Goal: Find contact information: Obtain details needed to contact an individual or organization

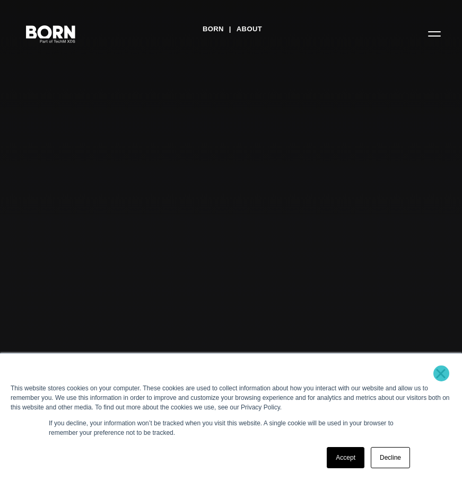
click at [441, 374] on link "×" at bounding box center [440, 374] width 13 height 10
click at [444, 373] on link "×" at bounding box center [440, 374] width 13 height 10
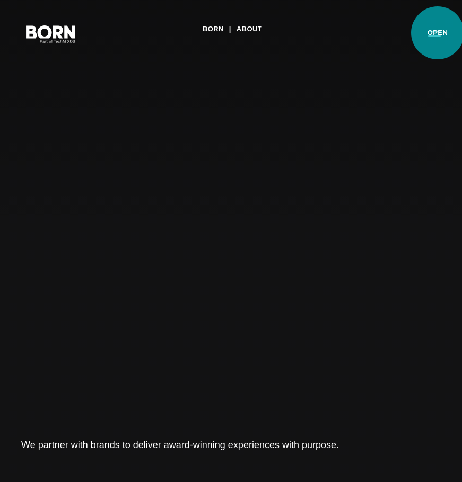
click at [437, 33] on button "Primary Menu" at bounding box center [433, 33] width 25 height 22
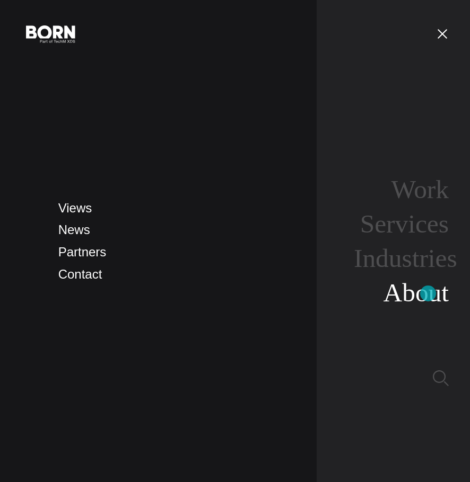
click at [428, 294] on link "About" at bounding box center [415, 292] width 65 height 29
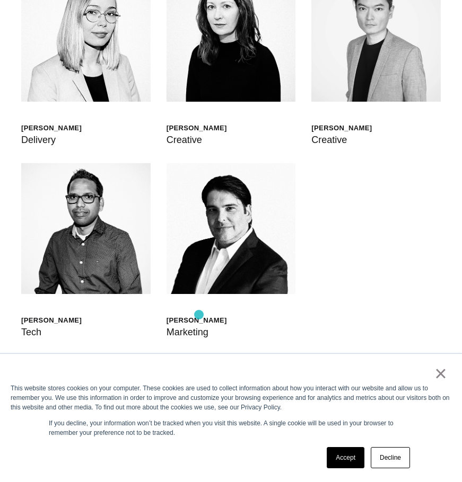
scroll to position [2969, 0]
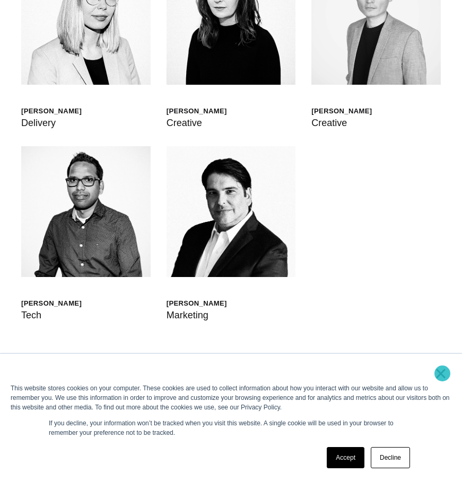
click at [442, 374] on link "×" at bounding box center [440, 374] width 13 height 10
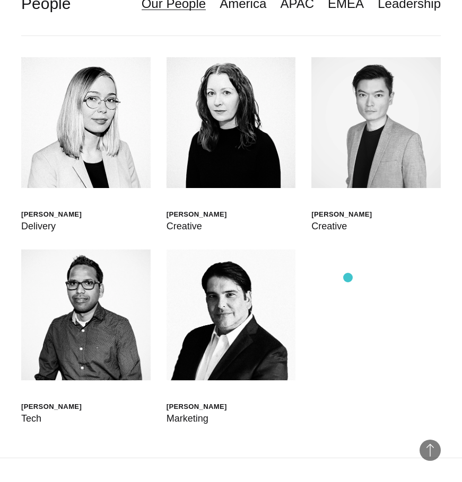
scroll to position [2863, 0]
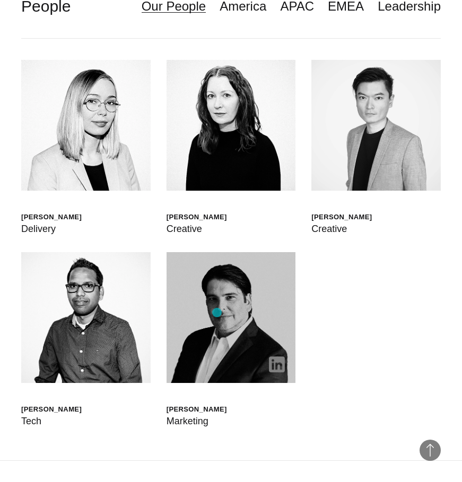
click at [217, 313] on img at bounding box center [230, 317] width 129 height 131
click at [193, 325] on img at bounding box center [230, 317] width 129 height 131
click at [212, 284] on img at bounding box center [230, 317] width 129 height 131
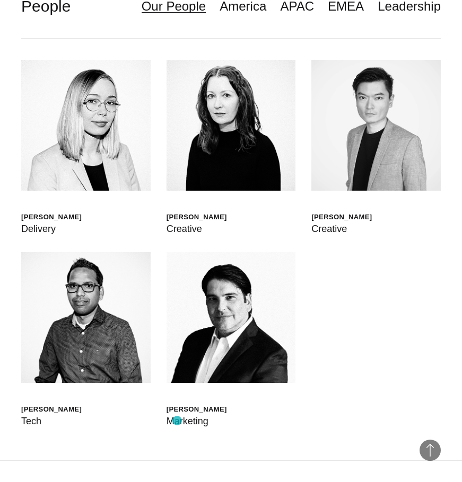
click at [177, 421] on div "Marketing" at bounding box center [196, 421] width 60 height 15
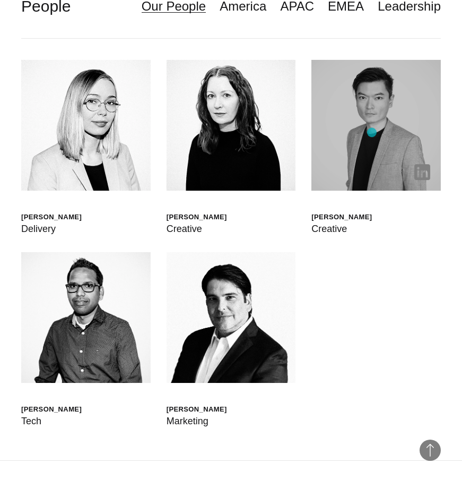
click at [372, 133] on img at bounding box center [375, 125] width 129 height 131
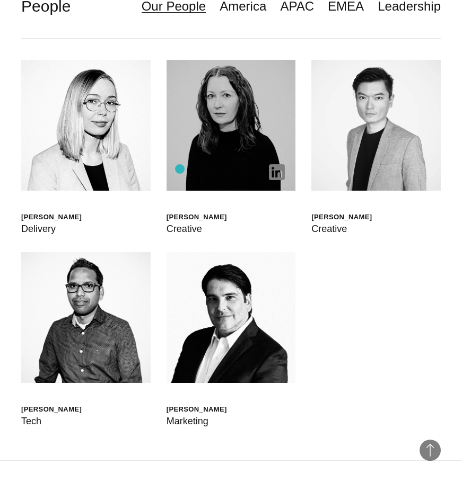
click at [180, 153] on img at bounding box center [230, 125] width 129 height 131
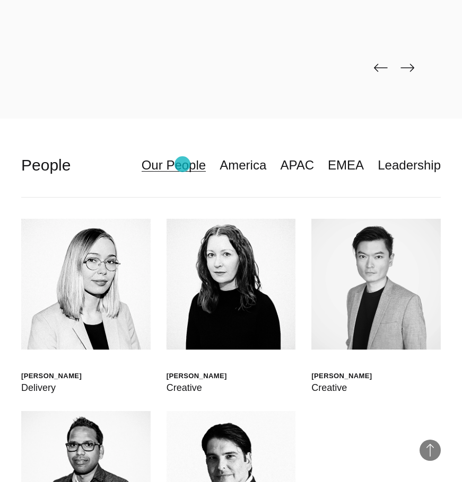
scroll to position [2650, 0]
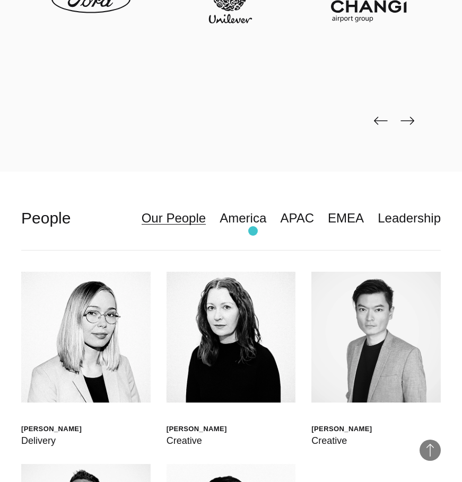
click at [253, 231] on header "**********" at bounding box center [230, 219] width 419 height 64
click at [261, 221] on link "America" at bounding box center [242, 218] width 47 height 20
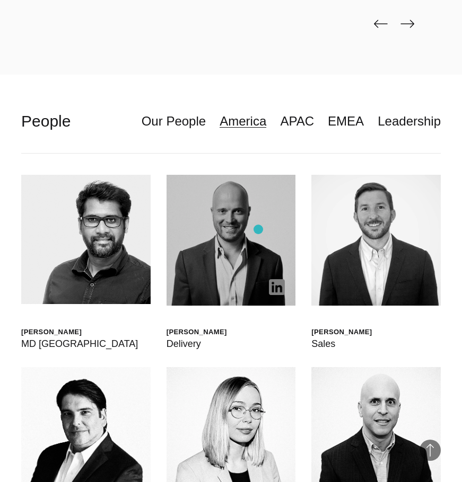
scroll to position [2703, 0]
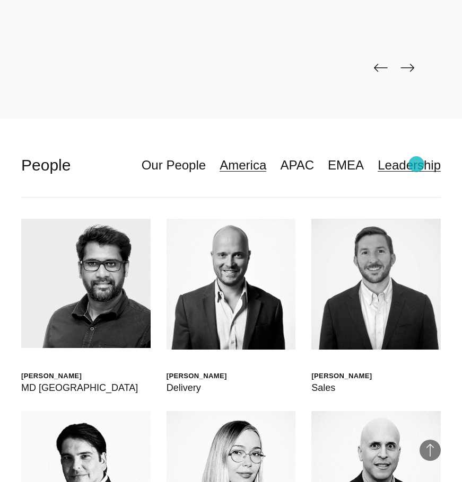
click at [416, 164] on link "Leadership" at bounding box center [408, 165] width 63 height 20
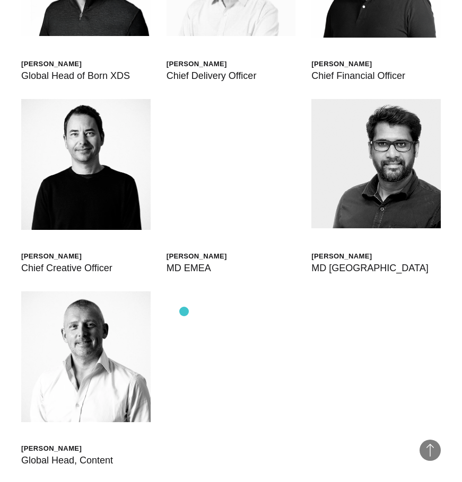
scroll to position [3075, 0]
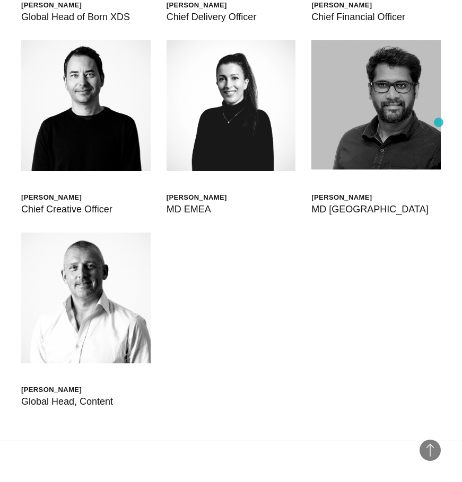
click at [319, 123] on img at bounding box center [375, 104] width 129 height 129
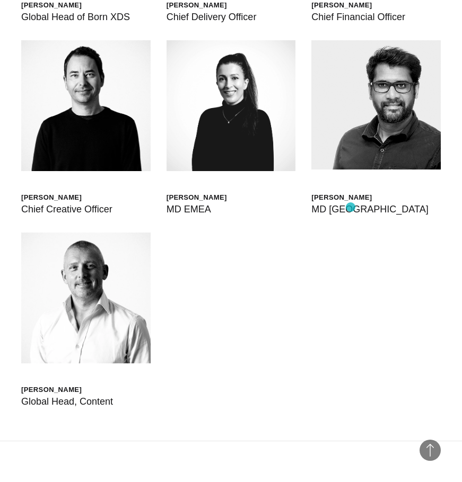
click at [351, 208] on div "MD [GEOGRAPHIC_DATA]" at bounding box center [369, 209] width 117 height 15
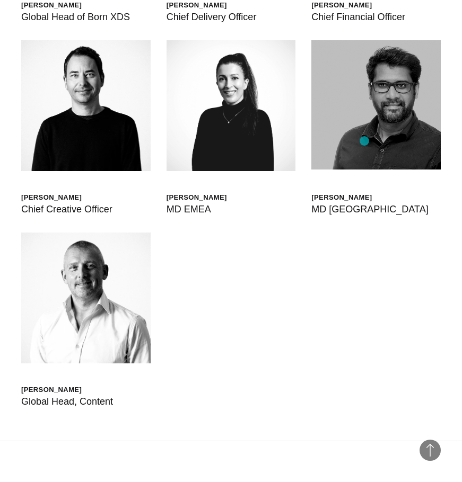
click at [364, 141] on img at bounding box center [375, 104] width 129 height 129
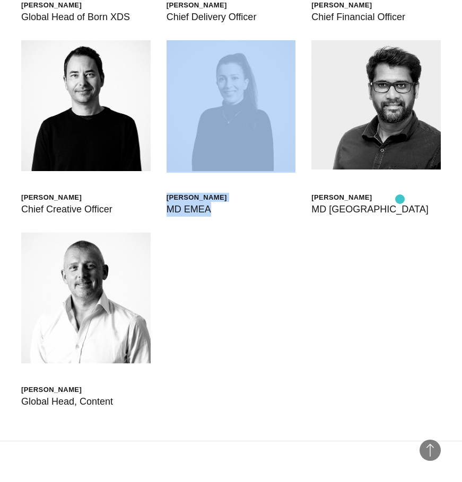
drag, startPoint x: 302, startPoint y: 200, endPoint x: 400, endPoint y: 199, distance: 98.1
click at [400, 199] on div "Scott Sorokin Global Head of Born XDS Shashank Tamotia Chief Delivery Officer B…" at bounding box center [230, 134] width 419 height 614
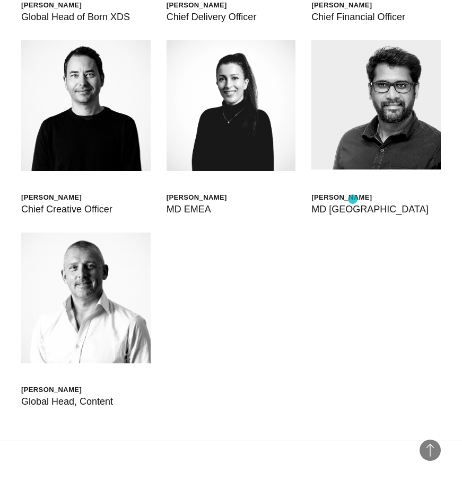
click at [353, 199] on div "[PERSON_NAME]" at bounding box center [369, 197] width 117 height 9
drag, startPoint x: 378, startPoint y: 195, endPoint x: 313, endPoint y: 191, distance: 65.8
click at [313, 193] on div "[PERSON_NAME]" at bounding box center [369, 197] width 117 height 9
copy div "[PERSON_NAME]"
click at [347, 354] on div "Scott Sorokin Global Head of Born XDS Shashank Tamotia Chief Delivery Officer B…" at bounding box center [230, 134] width 419 height 614
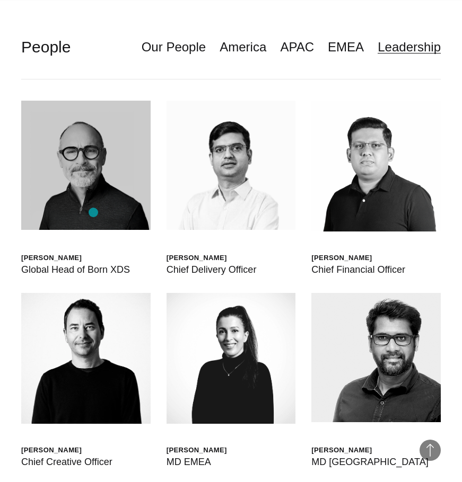
scroll to position [2769, 0]
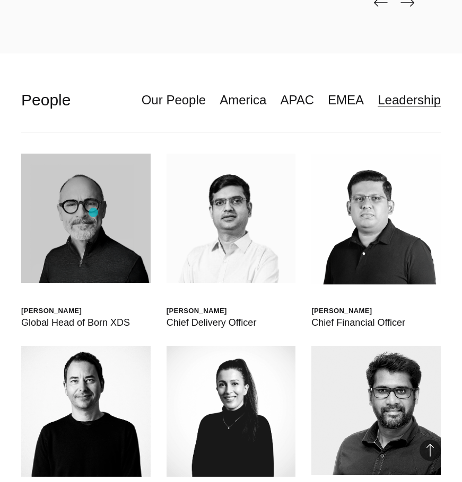
click at [93, 213] on img at bounding box center [85, 218] width 129 height 129
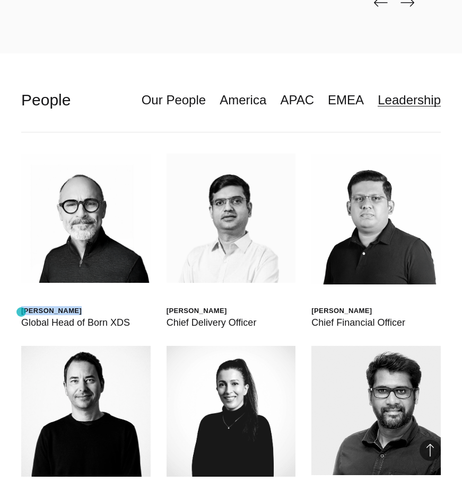
drag, startPoint x: 100, startPoint y: 309, endPoint x: 21, endPoint y: 312, distance: 78.5
click at [21, 312] on div "[PERSON_NAME]" at bounding box center [75, 310] width 109 height 9
copy div "[PERSON_NAME]"
